Goal: Task Accomplishment & Management: Use online tool/utility

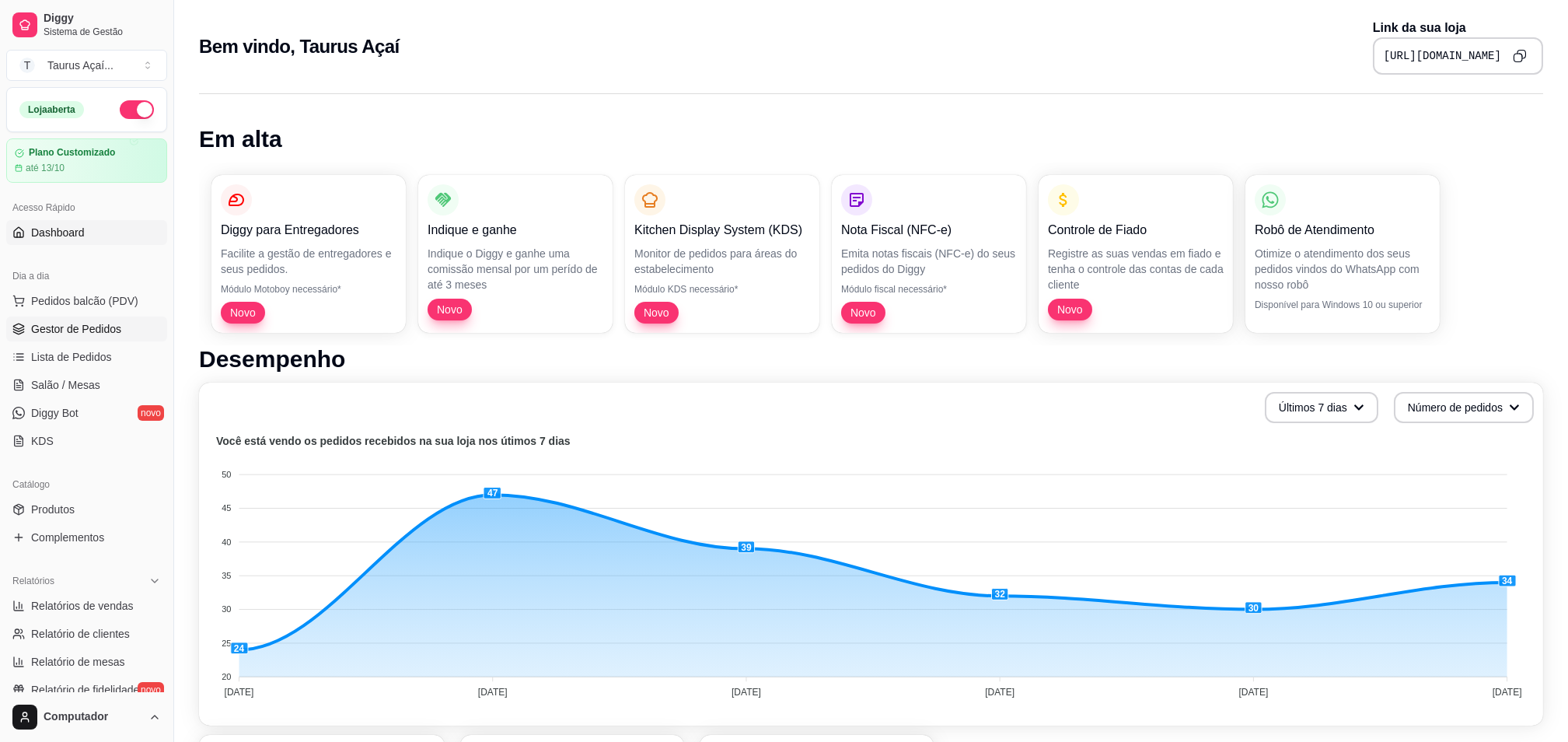
click at [66, 328] on span "Gestor de Pedidos" at bounding box center [76, 328] width 90 height 15
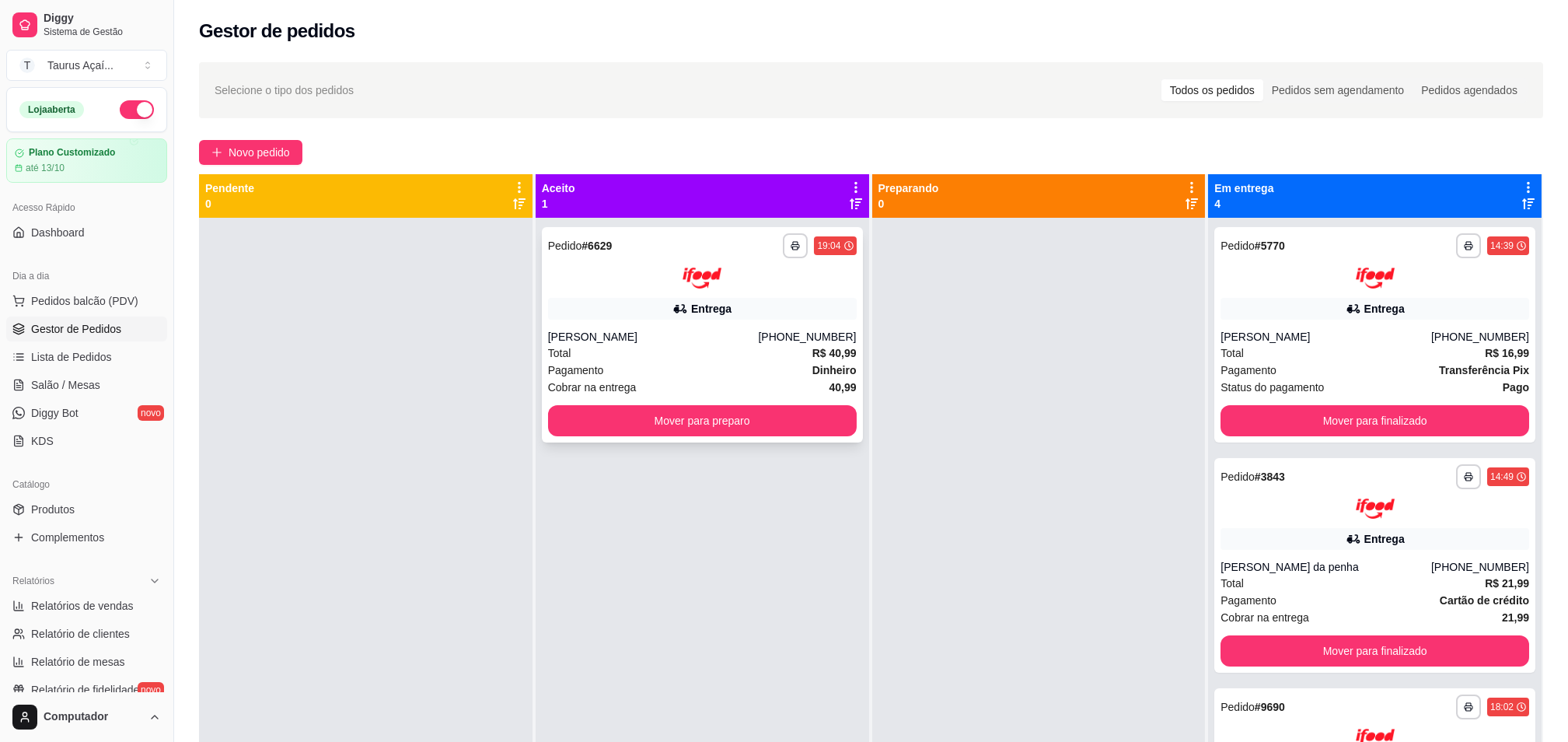
click at [573, 229] on div "**********" at bounding box center [701, 335] width 321 height 216
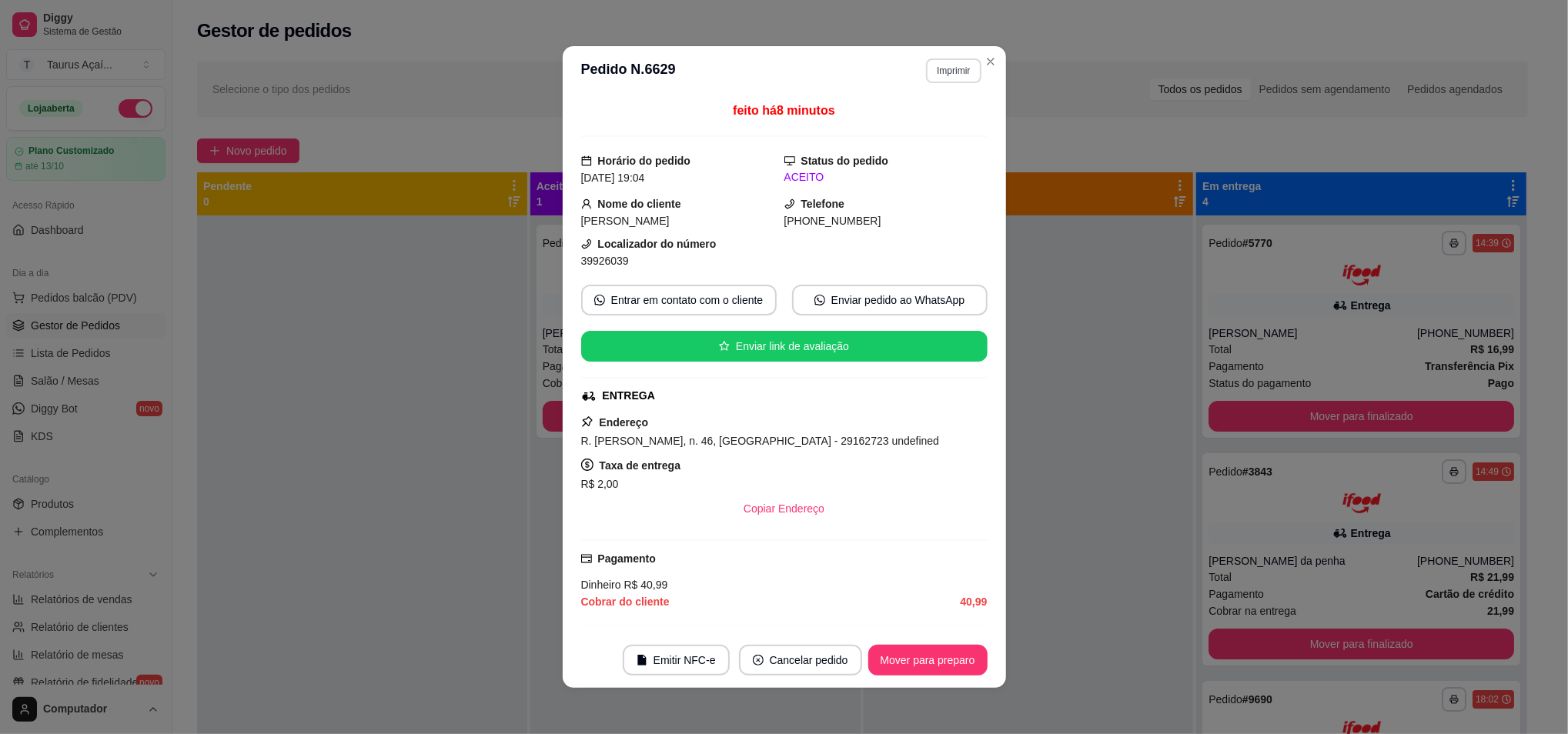
click at [929, 65] on button "Imprimir" at bounding box center [954, 71] width 55 height 25
click at [901, 122] on button "IMPRESSORA" at bounding box center [919, 126] width 112 height 25
click at [938, 70] on button "Imprimir" at bounding box center [954, 71] width 55 height 25
click at [944, 127] on button "IMPRESSORA" at bounding box center [919, 126] width 112 height 25
click at [944, 127] on div "feito há 10 minutos" at bounding box center [784, 119] width 406 height 35
